Goal: Transaction & Acquisition: Purchase product/service

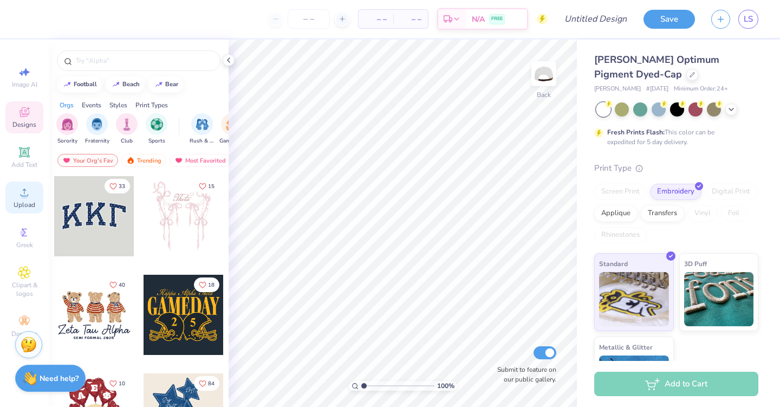
click at [20, 198] on icon at bounding box center [24, 192] width 13 height 13
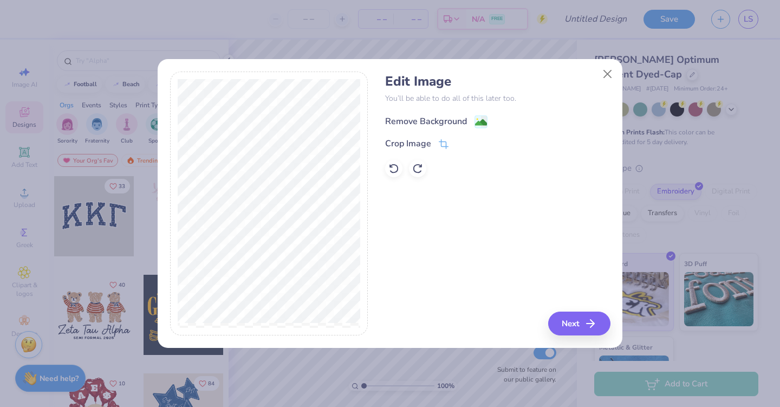
click at [448, 120] on div "Remove Background" at bounding box center [426, 121] width 82 height 13
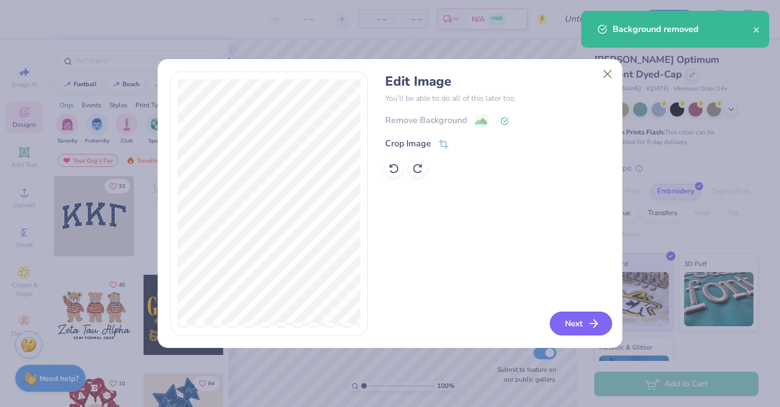
click at [586, 322] on button "Next" at bounding box center [581, 324] width 62 height 24
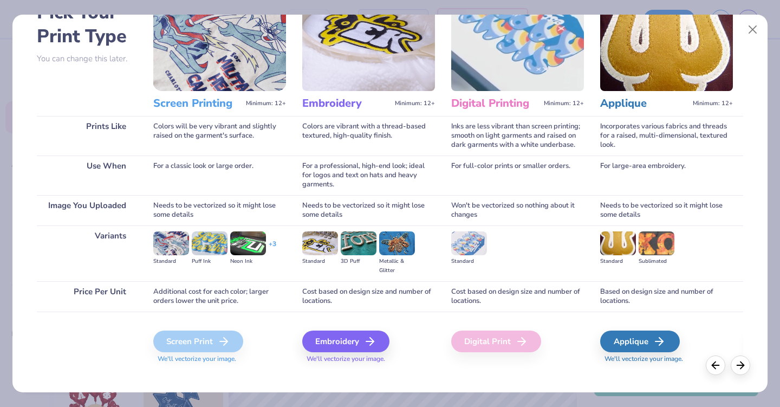
scroll to position [77, 0]
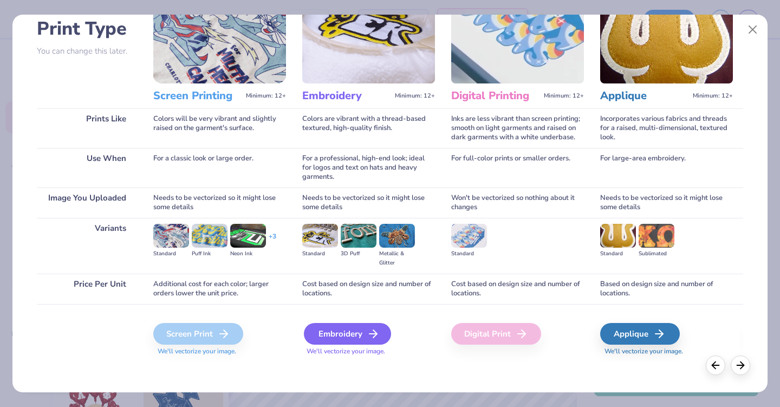
click at [345, 332] on div "Embroidery" at bounding box center [347, 334] width 87 height 22
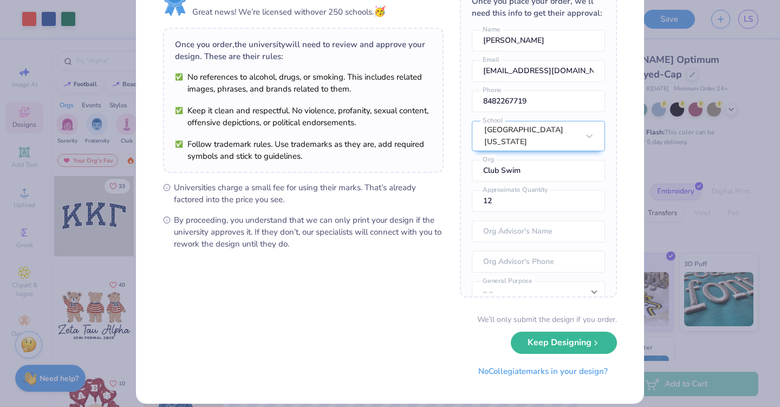
scroll to position [64, 0]
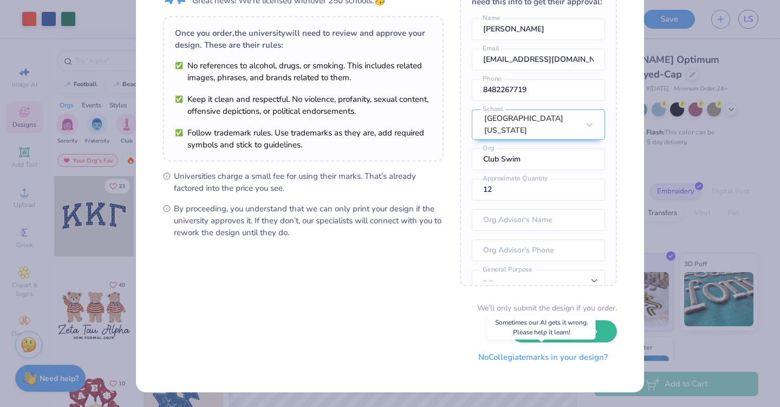
click at [566, 358] on button "No Collegiate marks in your design?" at bounding box center [543, 357] width 148 height 22
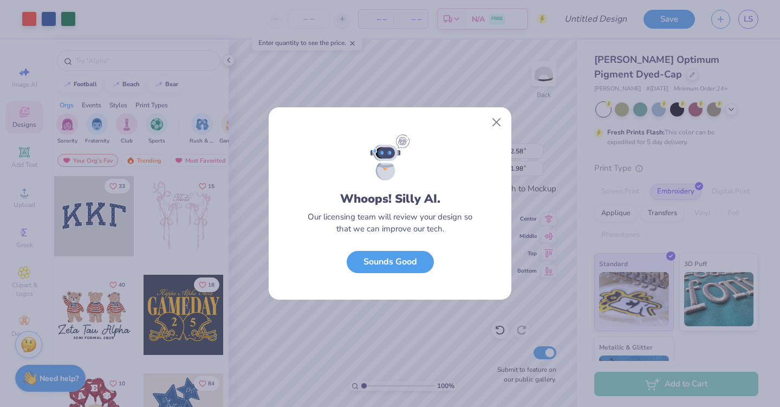
scroll to position [0, 0]
click at [498, 121] on button "Close" at bounding box center [497, 122] width 21 height 21
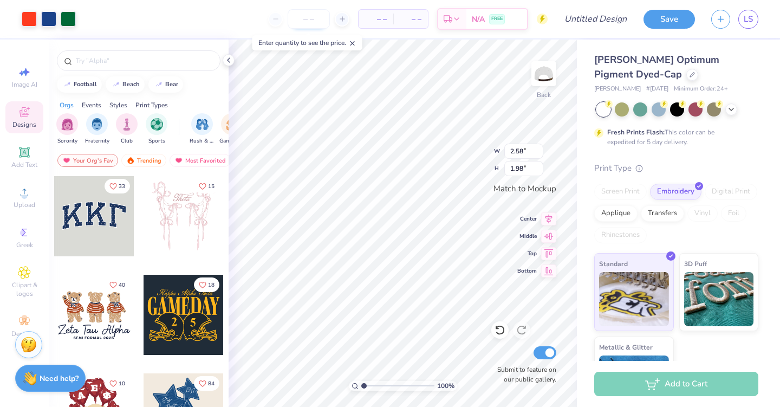
click at [310, 15] on input "number" at bounding box center [309, 19] width 42 height 20
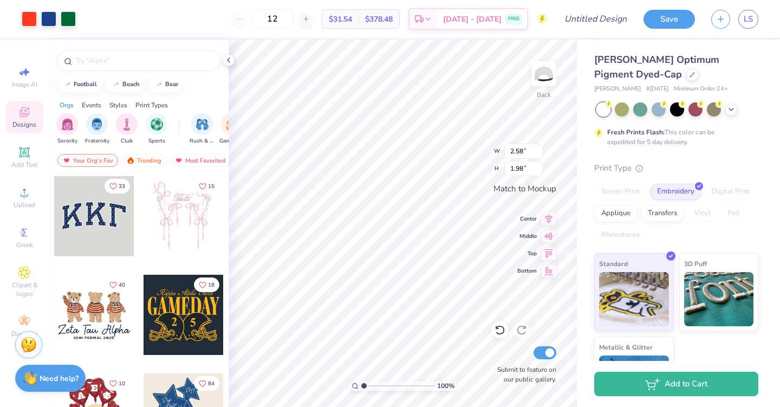
type input "12"
type input "1"
drag, startPoint x: 365, startPoint y: 386, endPoint x: 357, endPoint y: 383, distance: 8.8
click at [361, 383] on input "range" at bounding box center [397, 386] width 73 height 10
click at [539, 75] on img at bounding box center [543, 73] width 43 height 43
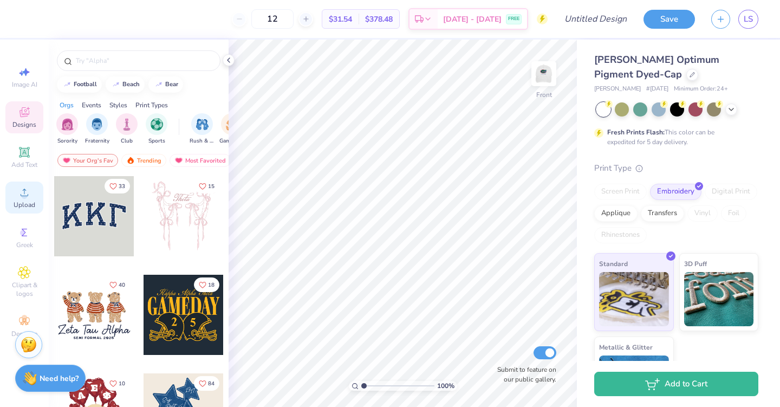
click at [20, 199] on div "Upload" at bounding box center [24, 198] width 38 height 32
click at [22, 199] on div "Upload" at bounding box center [24, 198] width 38 height 32
click at [14, 206] on span "Upload" at bounding box center [25, 204] width 22 height 9
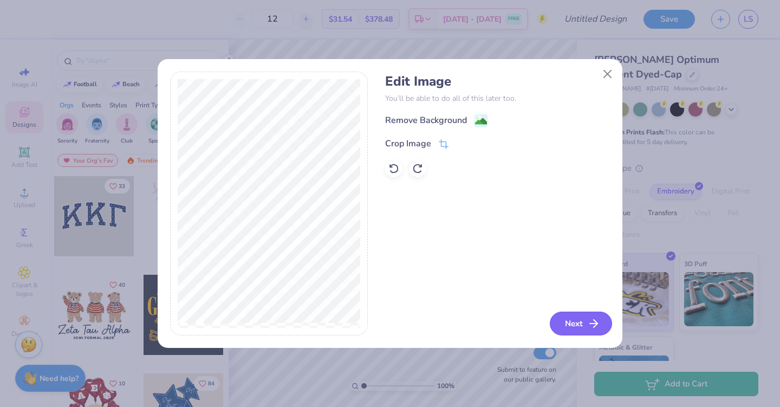
click at [569, 323] on button "Next" at bounding box center [581, 324] width 62 height 24
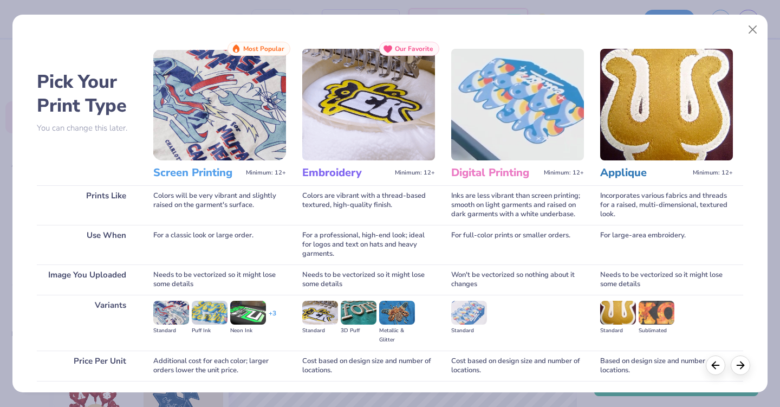
click at [211, 141] on img at bounding box center [219, 105] width 133 height 112
click at [248, 129] on img at bounding box center [219, 105] width 133 height 112
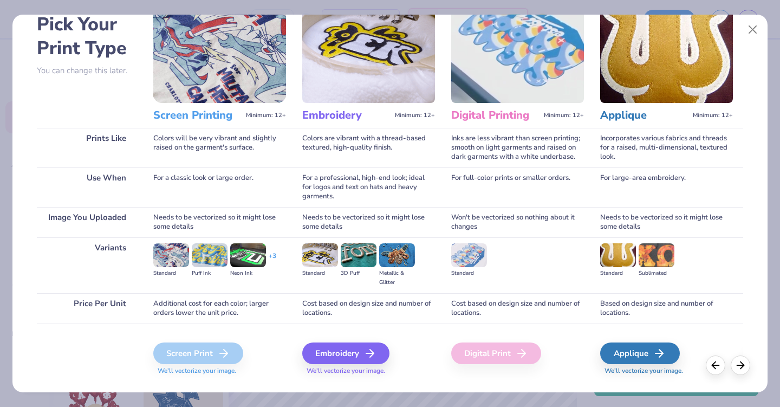
scroll to position [74, 0]
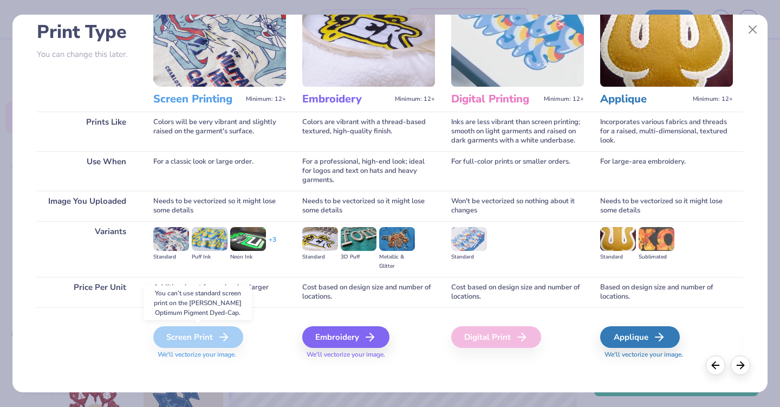
click at [193, 339] on div "Screen Print" at bounding box center [198, 337] width 90 height 22
click at [747, 29] on button "Close" at bounding box center [753, 30] width 21 height 21
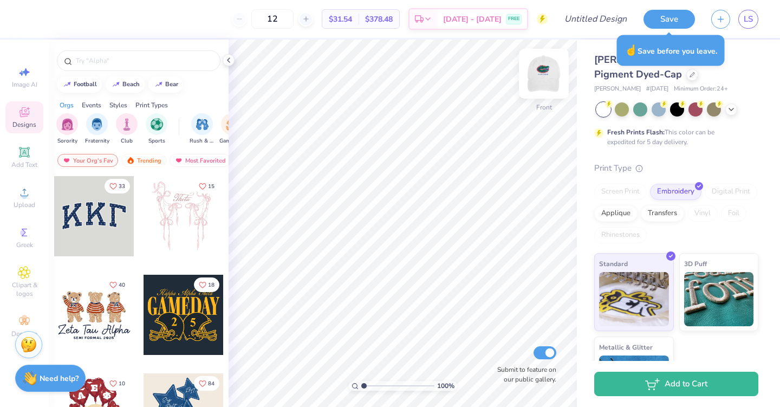
click at [545, 74] on img at bounding box center [543, 73] width 43 height 43
click at [755, 24] on link "LS" at bounding box center [749, 19] width 20 height 19
